Goal: Task Accomplishment & Management: Manage account settings

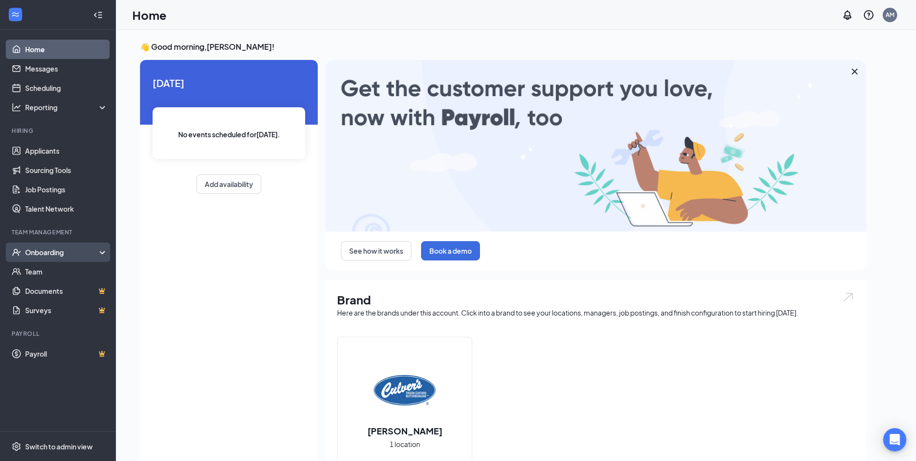
click at [51, 251] on div "Onboarding" at bounding box center [62, 252] width 74 height 10
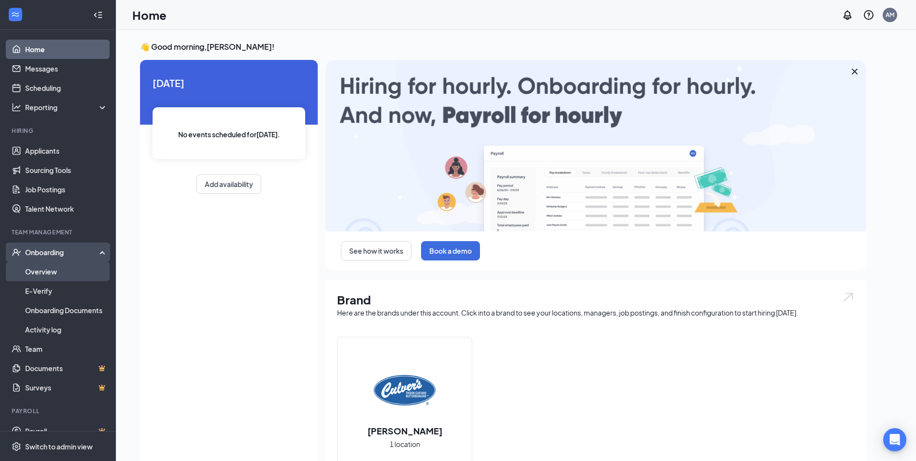
click at [43, 268] on link "Overview" at bounding box center [66, 271] width 83 height 19
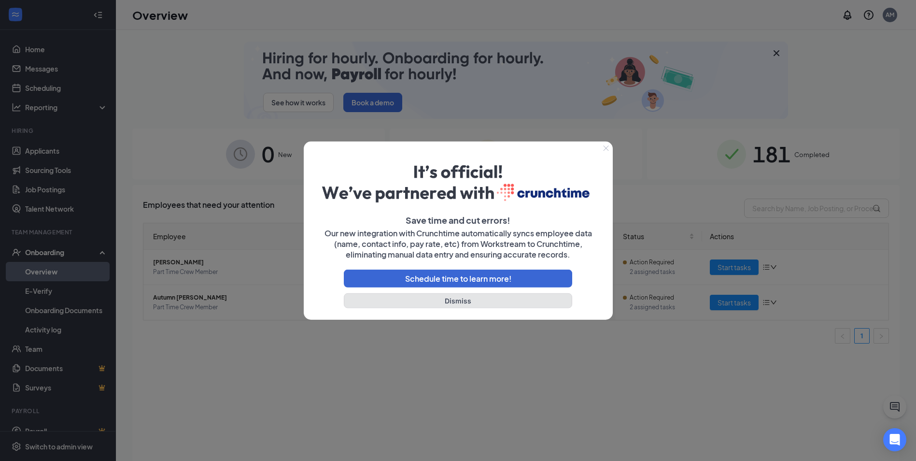
click at [453, 300] on button "Dismiss" at bounding box center [458, 300] width 229 height 15
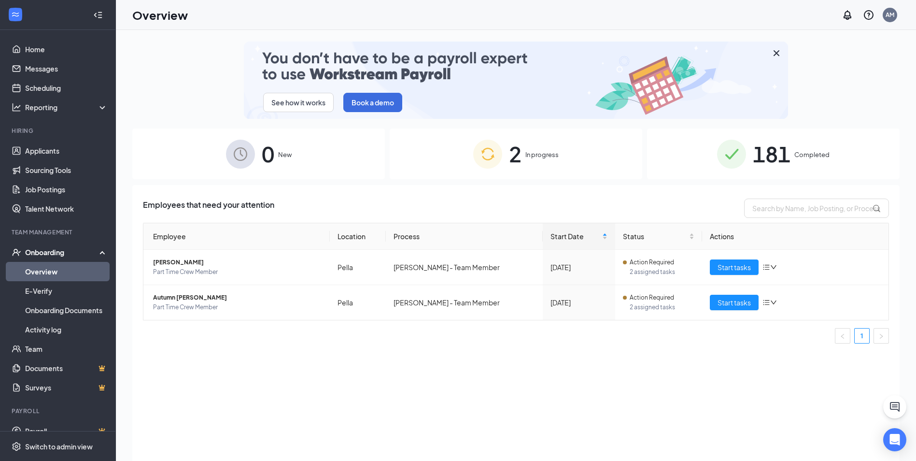
click at [790, 153] on span "181" at bounding box center [772, 153] width 38 height 33
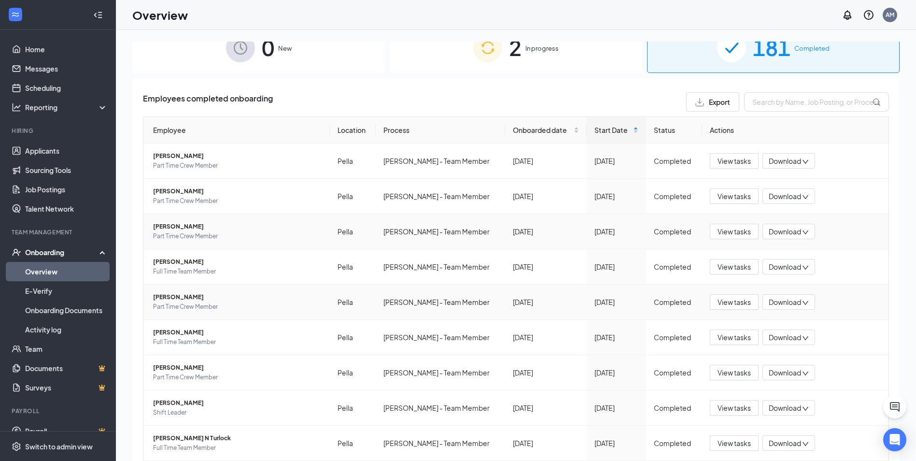
scroll to position [175, 0]
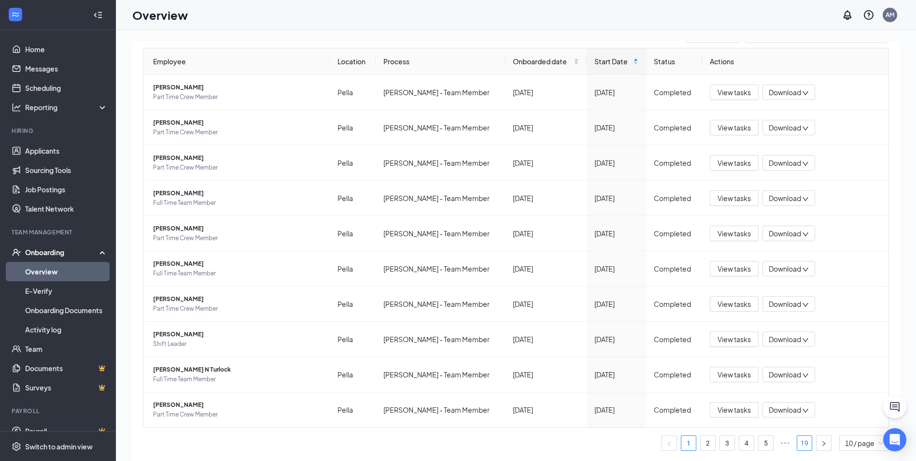
click at [798, 442] on link "19" at bounding box center [805, 443] width 14 height 14
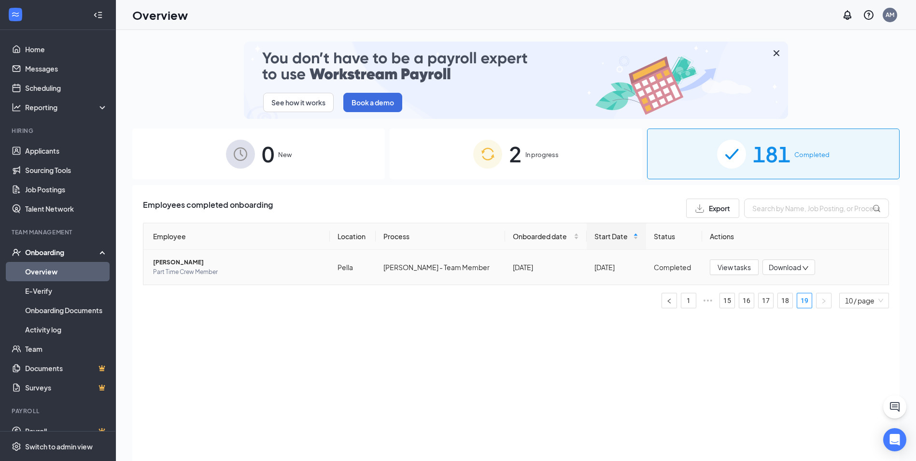
click at [241, 268] on span "Part Time Crew Member" at bounding box center [237, 272] width 169 height 10
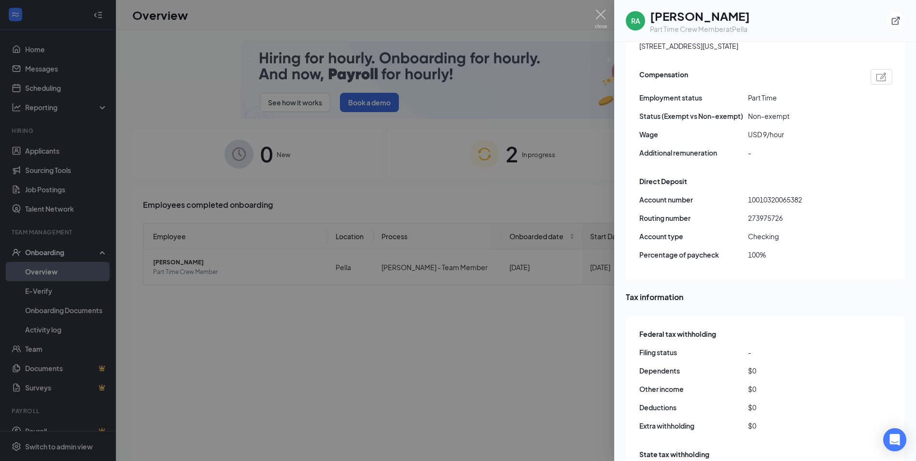
scroll to position [640, 0]
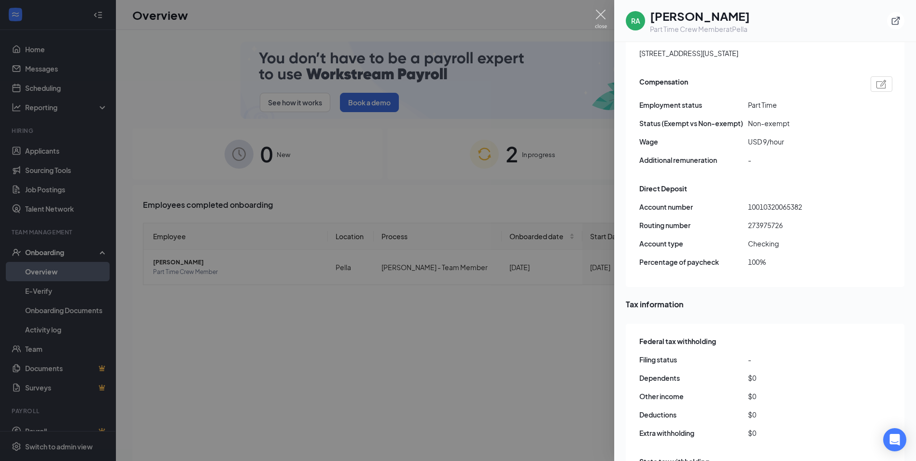
click at [603, 13] on img at bounding box center [601, 19] width 12 height 19
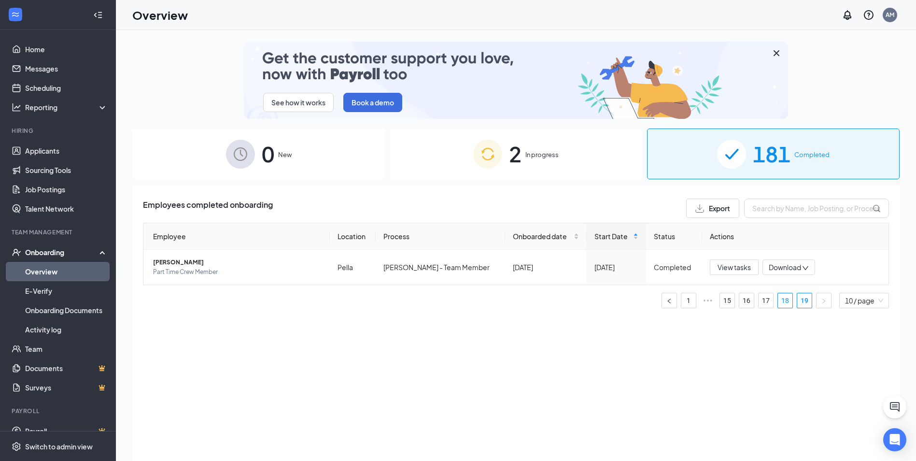
click at [786, 303] on link "18" at bounding box center [785, 300] width 14 height 14
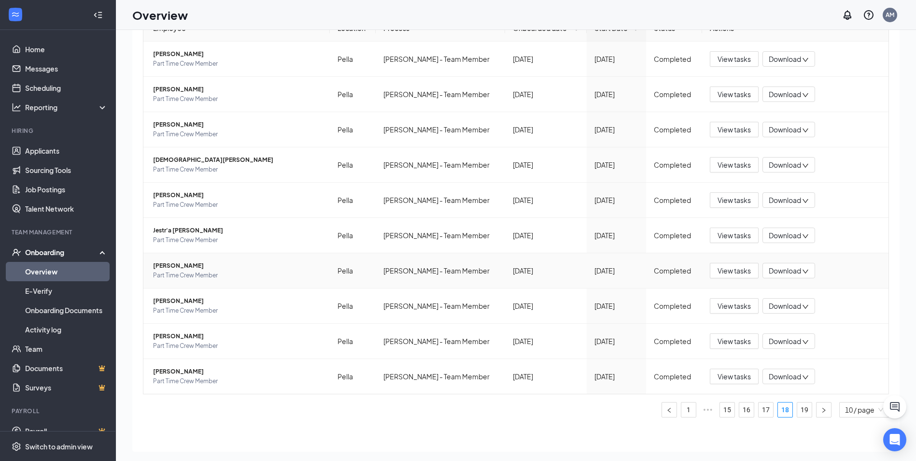
scroll to position [43, 0]
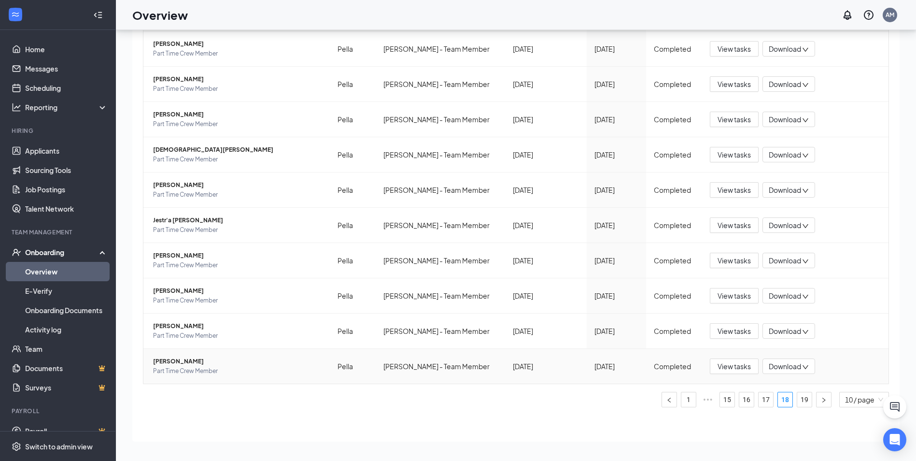
click at [259, 372] on span "Part Time Crew Member" at bounding box center [237, 371] width 169 height 10
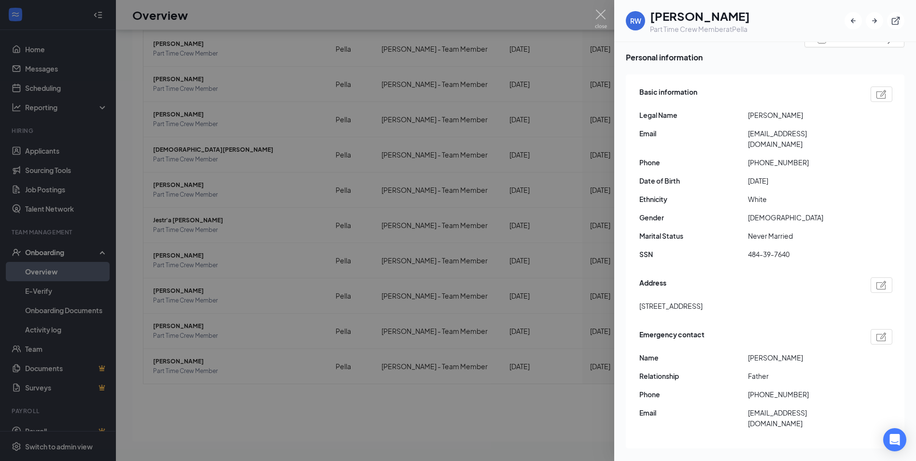
scroll to position [45, 0]
click at [599, 11] on img at bounding box center [601, 19] width 12 height 19
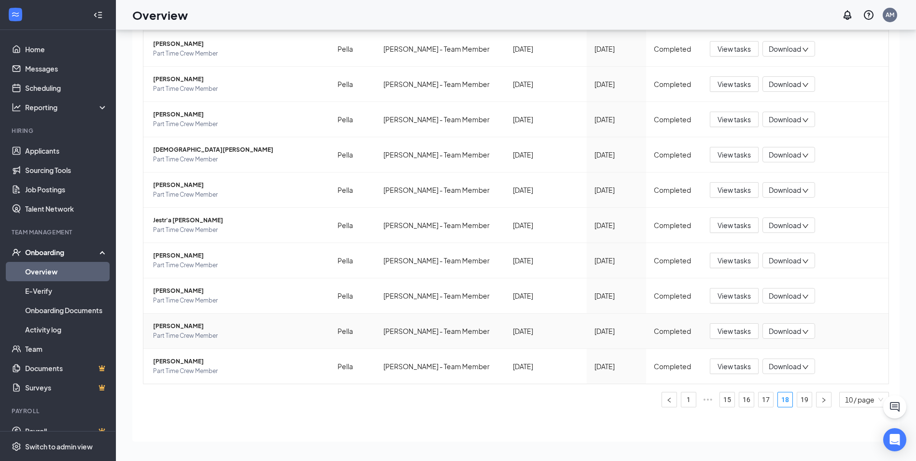
click at [214, 330] on span "[PERSON_NAME]" at bounding box center [237, 326] width 169 height 10
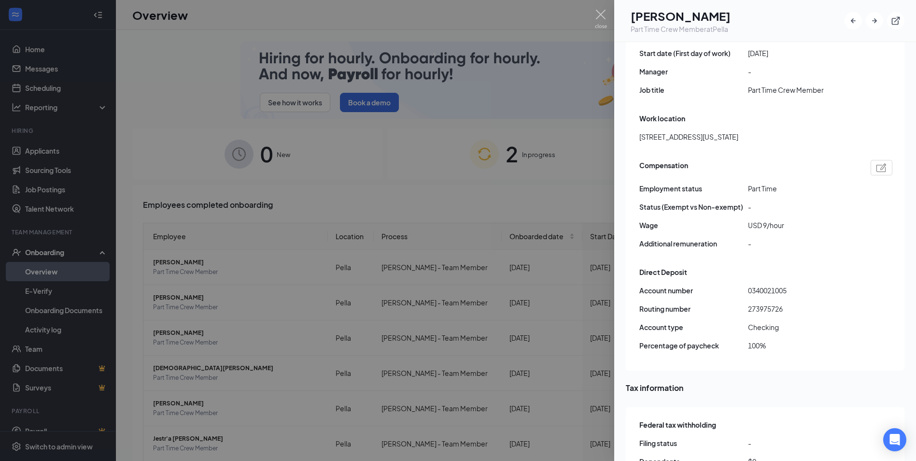
scroll to position [495, 0]
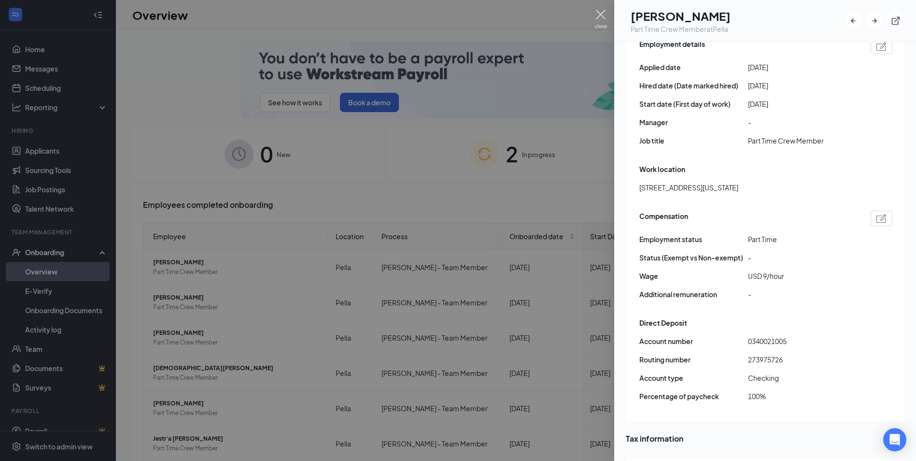
click at [601, 12] on img at bounding box center [601, 19] width 12 height 19
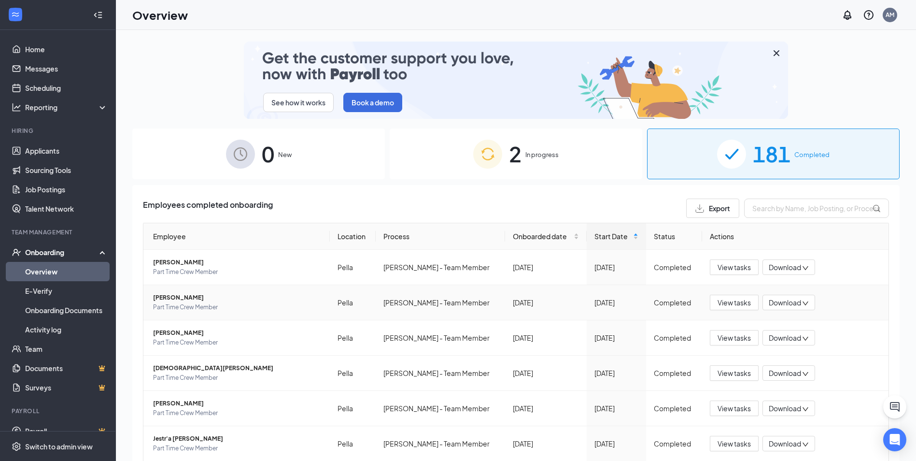
scroll to position [175, 0]
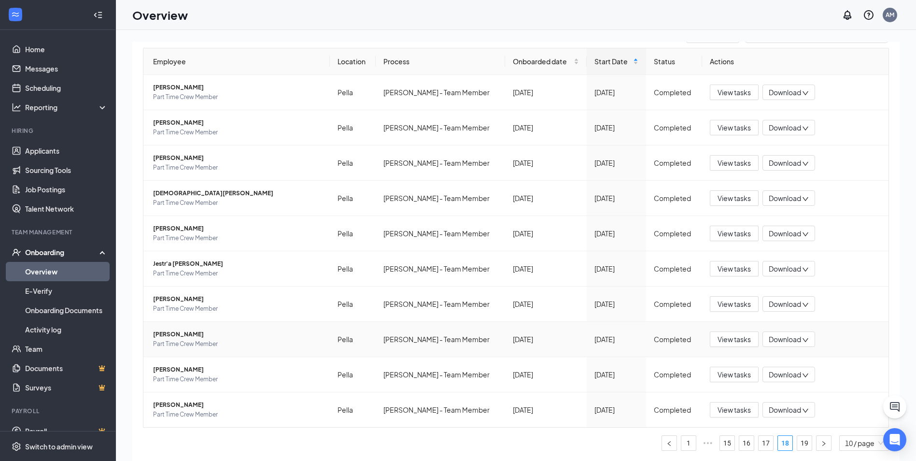
click at [201, 335] on span "[PERSON_NAME]" at bounding box center [237, 334] width 169 height 10
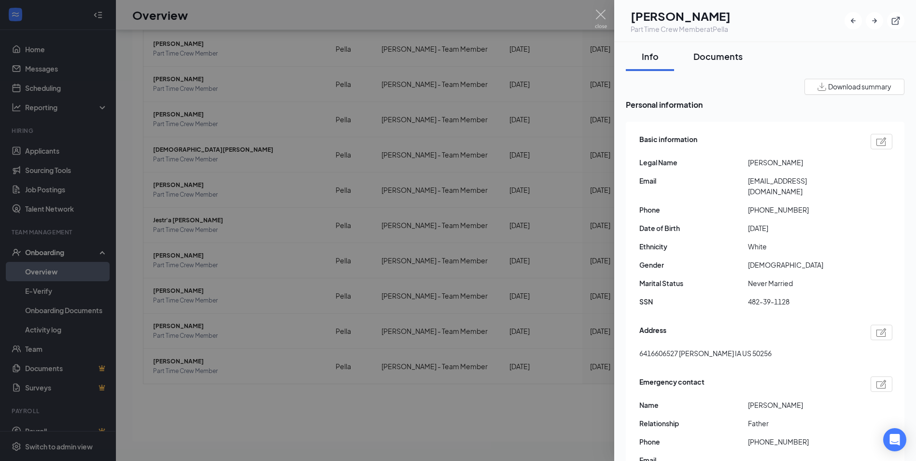
click at [717, 61] on div "Documents" at bounding box center [718, 56] width 49 height 12
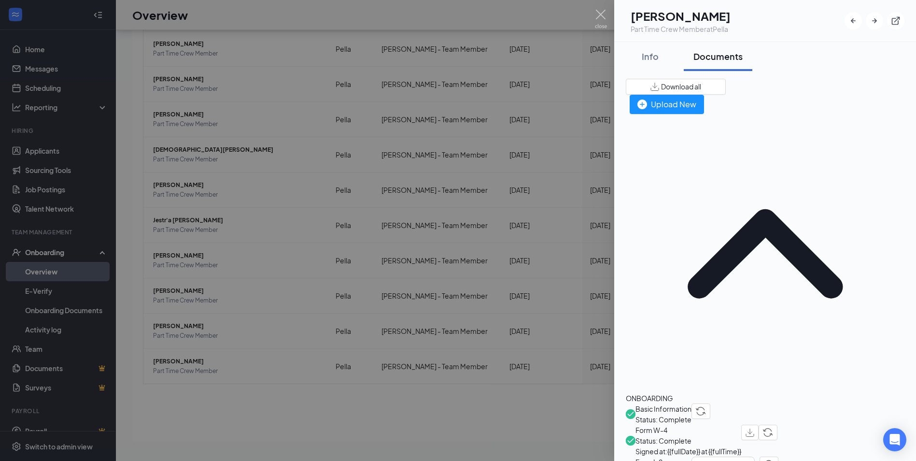
click at [668, 425] on span "Form W-4" at bounding box center [689, 430] width 106 height 11
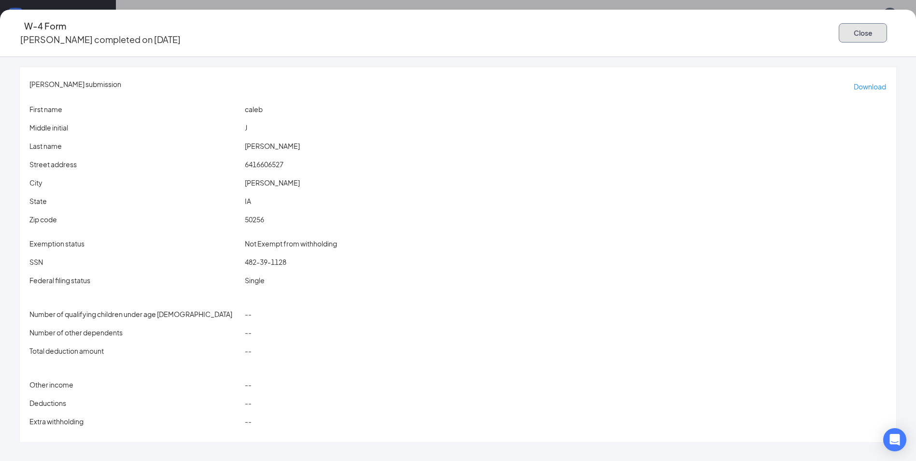
click at [839, 29] on button "Close" at bounding box center [863, 32] width 48 height 19
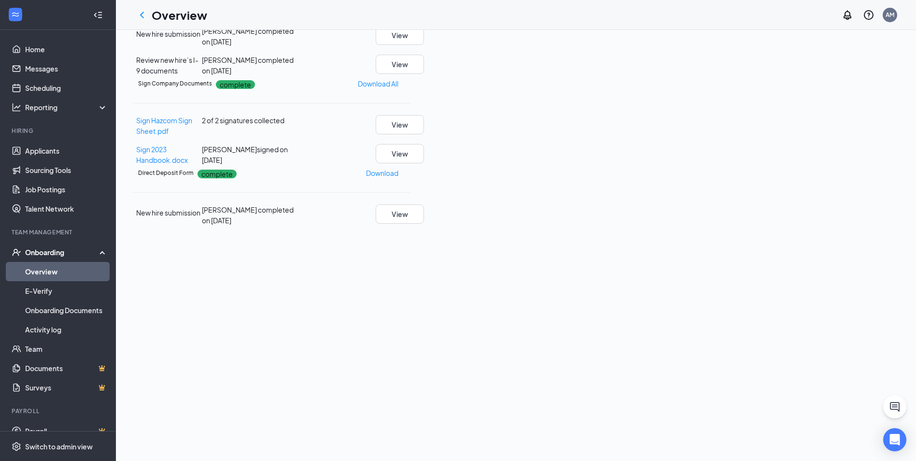
scroll to position [290, 0]
click at [424, 224] on button "View" at bounding box center [400, 213] width 48 height 19
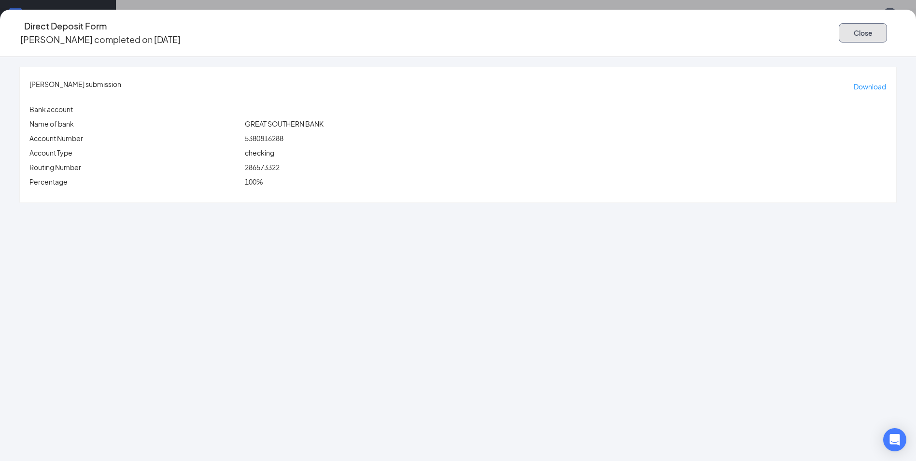
click at [839, 35] on button "Close" at bounding box center [863, 32] width 48 height 19
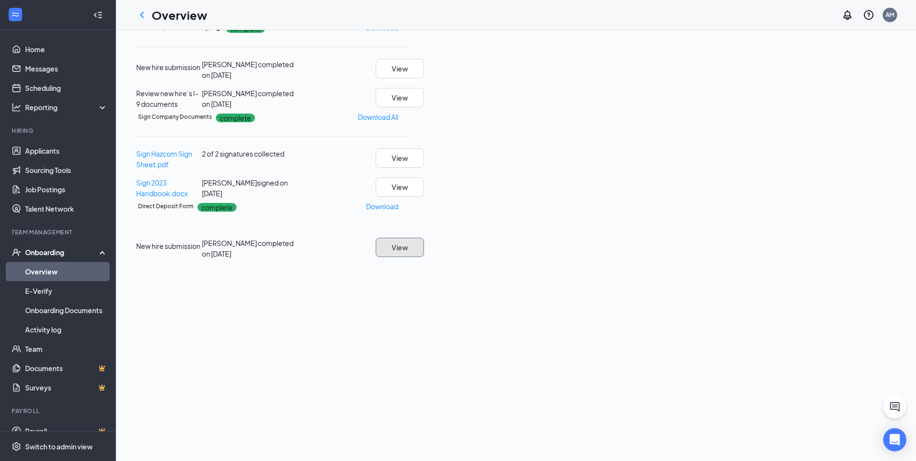
scroll to position [145, 0]
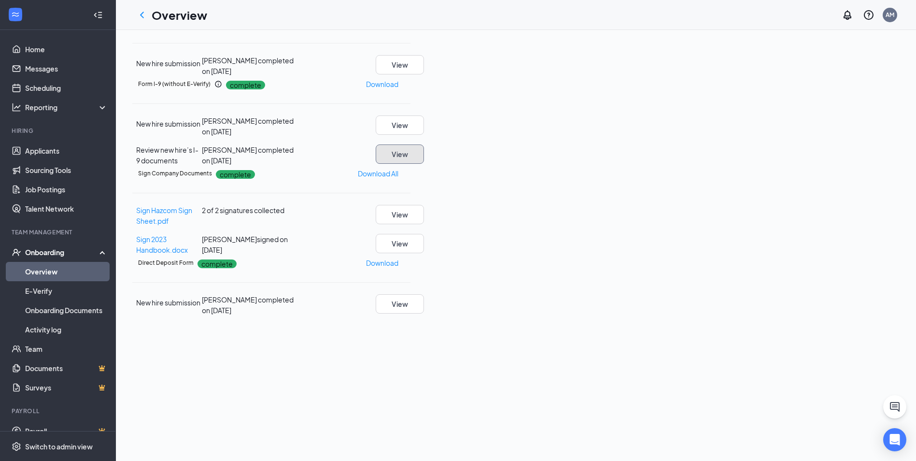
click at [424, 164] on button "View" at bounding box center [400, 153] width 48 height 19
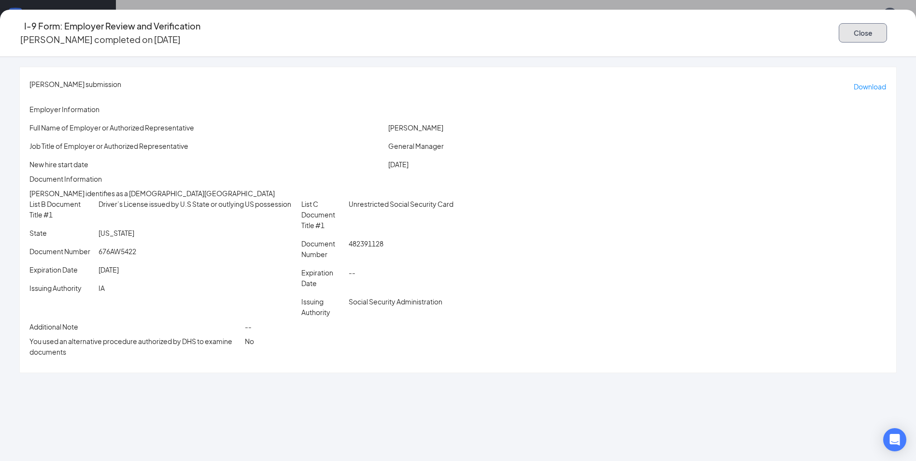
click at [839, 32] on button "Close" at bounding box center [863, 32] width 48 height 19
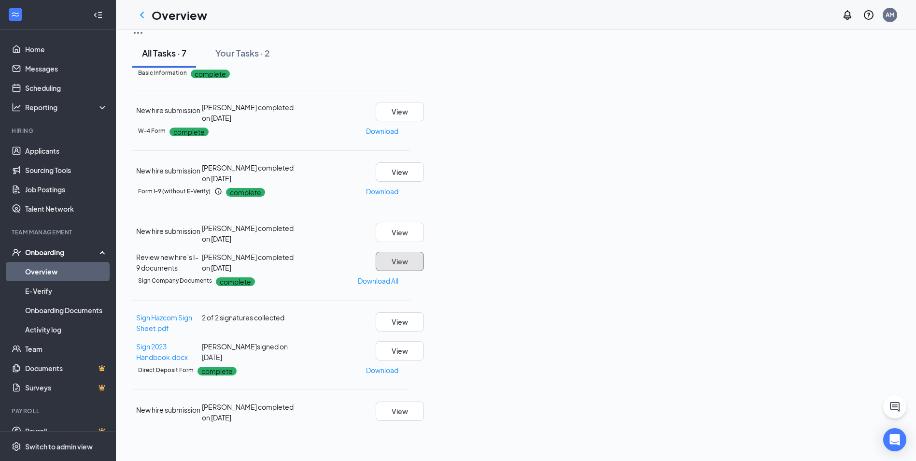
scroll to position [0, 0]
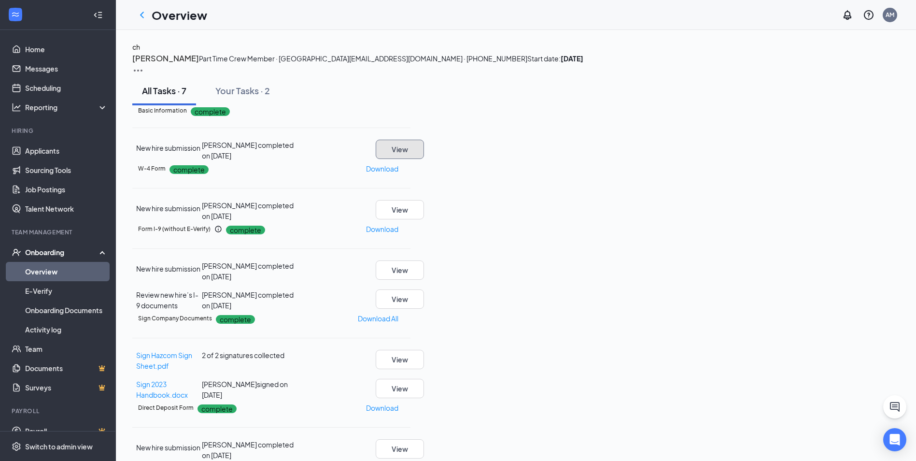
click at [424, 159] on button "View" at bounding box center [400, 149] width 48 height 19
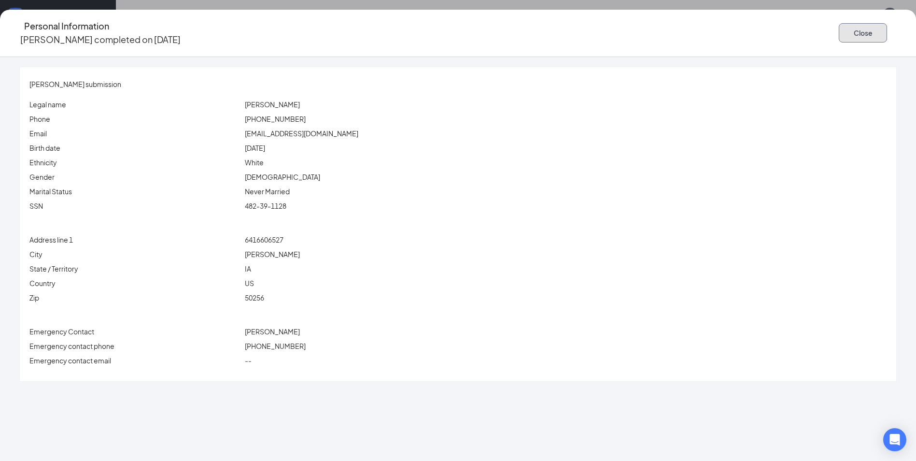
click at [839, 32] on button "Close" at bounding box center [863, 32] width 48 height 19
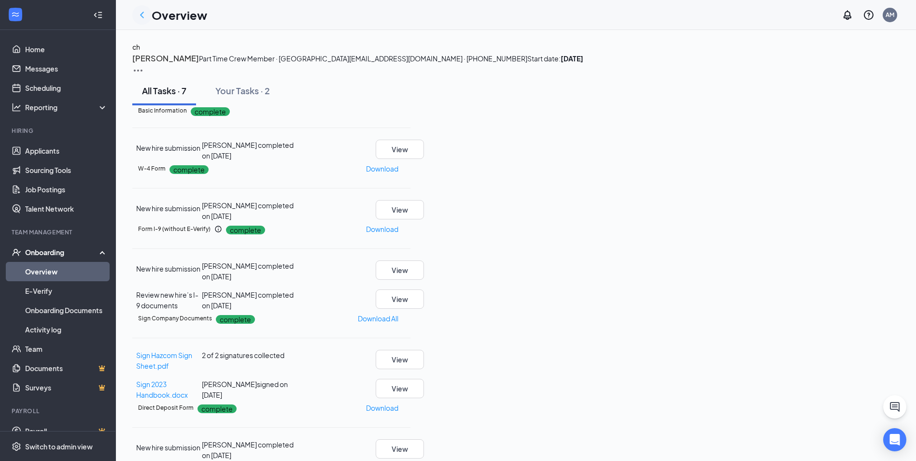
click at [143, 14] on icon "ChevronLeft" at bounding box center [142, 15] width 12 height 12
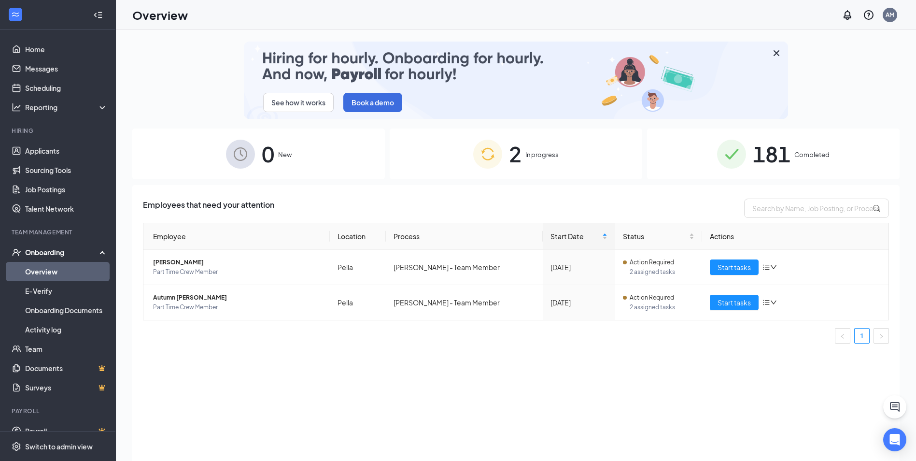
click at [797, 152] on span "Completed" at bounding box center [812, 155] width 35 height 10
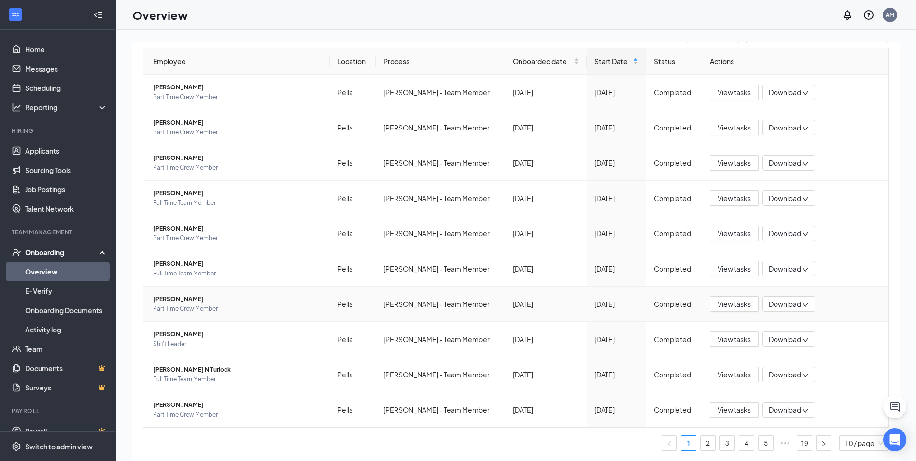
scroll to position [43, 0]
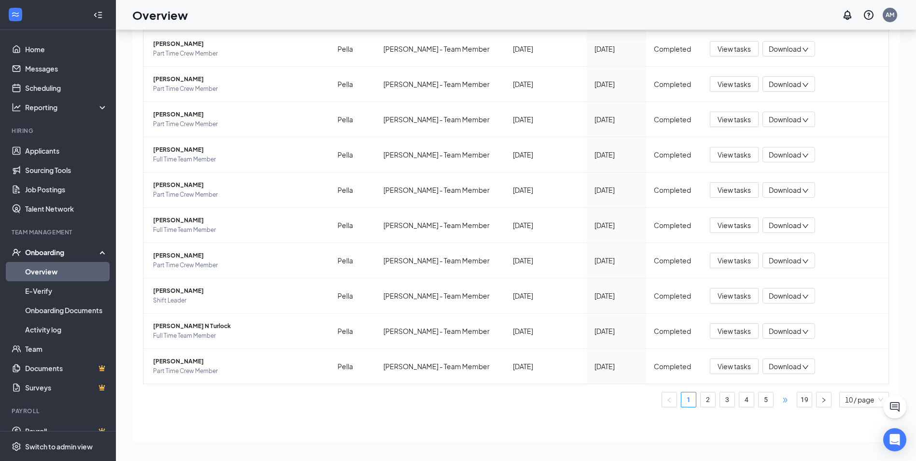
click at [778, 398] on span "•••" at bounding box center [785, 399] width 15 height 15
click at [800, 395] on link "19" at bounding box center [805, 399] width 14 height 14
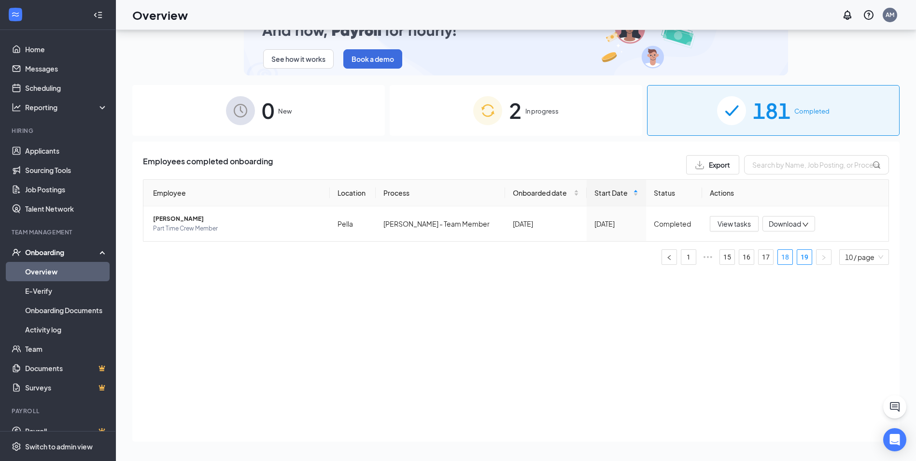
click at [784, 252] on link "18" at bounding box center [785, 257] width 14 height 14
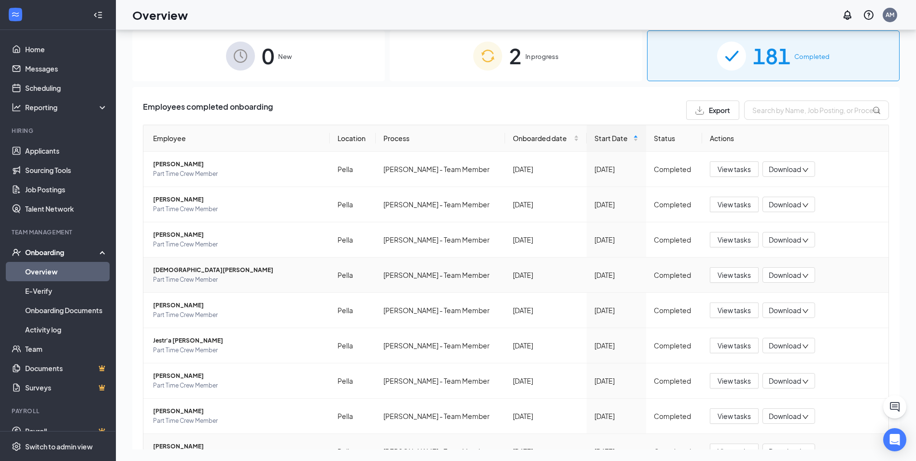
scroll to position [175, 0]
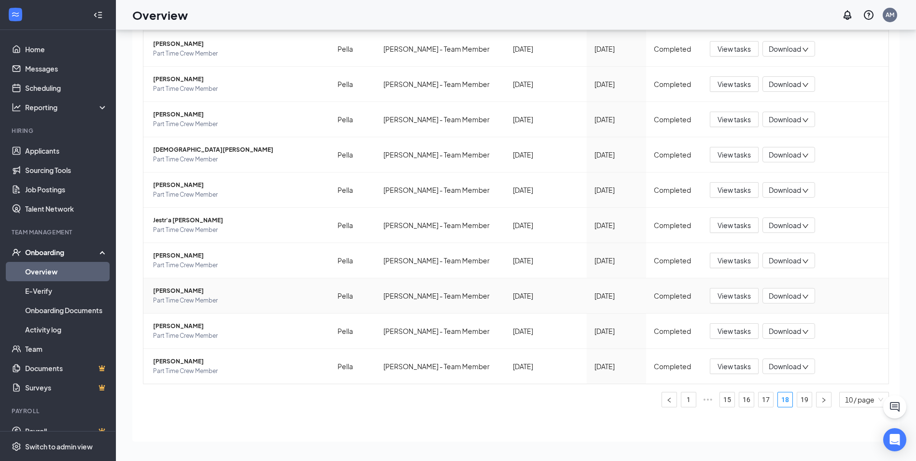
click at [214, 301] on span "Part Time Crew Member" at bounding box center [237, 301] width 169 height 10
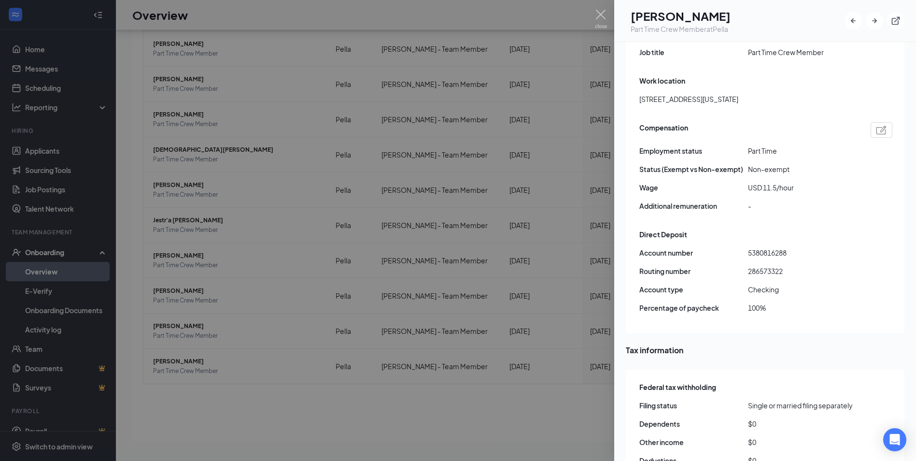
scroll to position [592, 0]
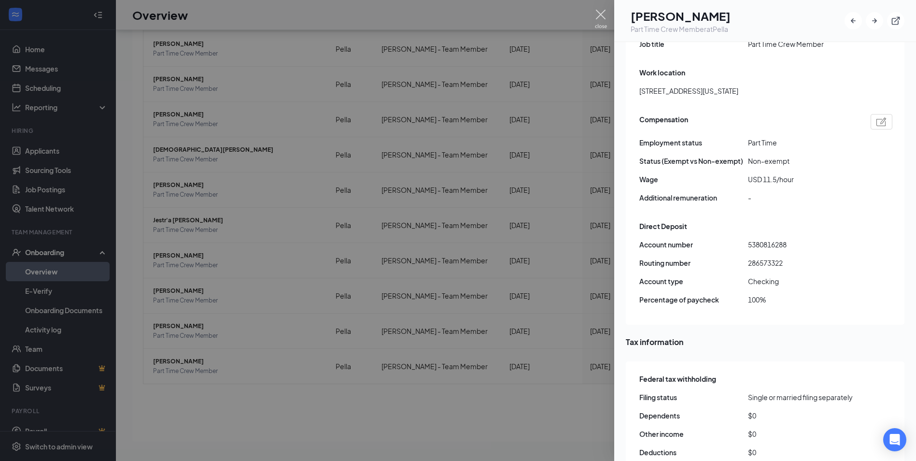
click at [601, 13] on img at bounding box center [601, 19] width 12 height 19
